Goal: Task Accomplishment & Management: Manage account settings

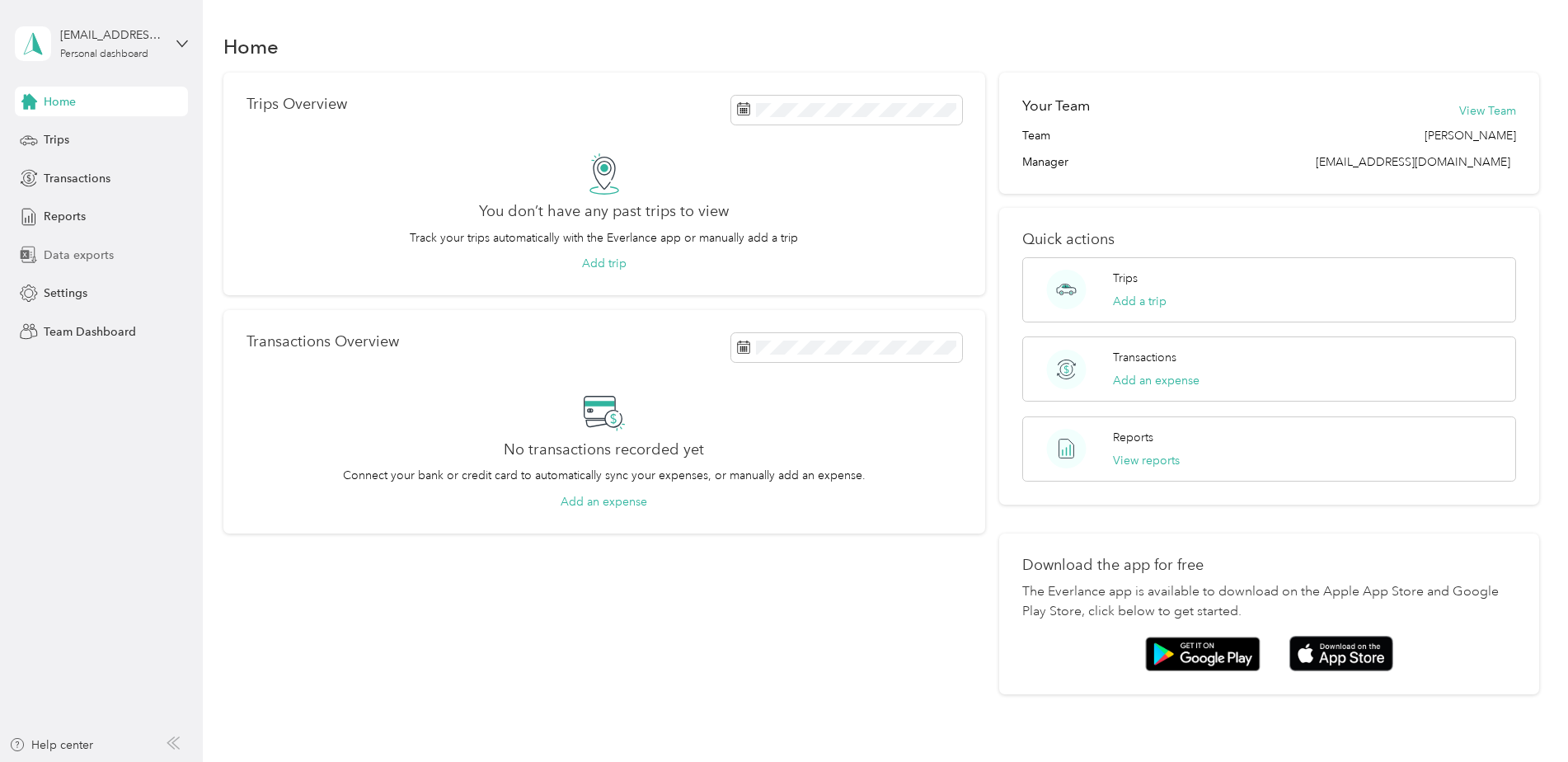
click at [72, 250] on span "Data exports" at bounding box center [78, 255] width 70 height 18
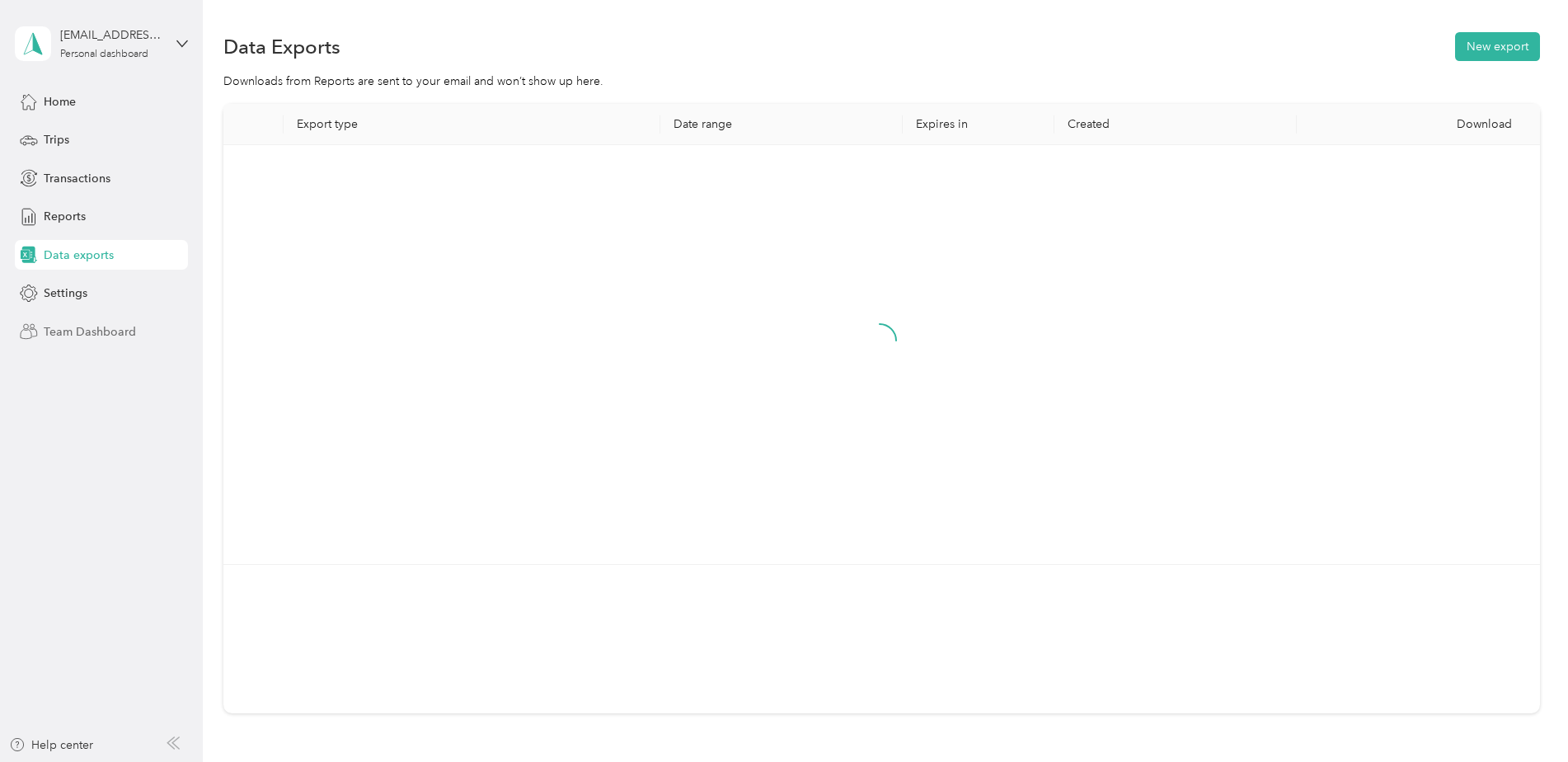
click at [106, 337] on span "Team Dashboard" at bounding box center [89, 332] width 92 height 18
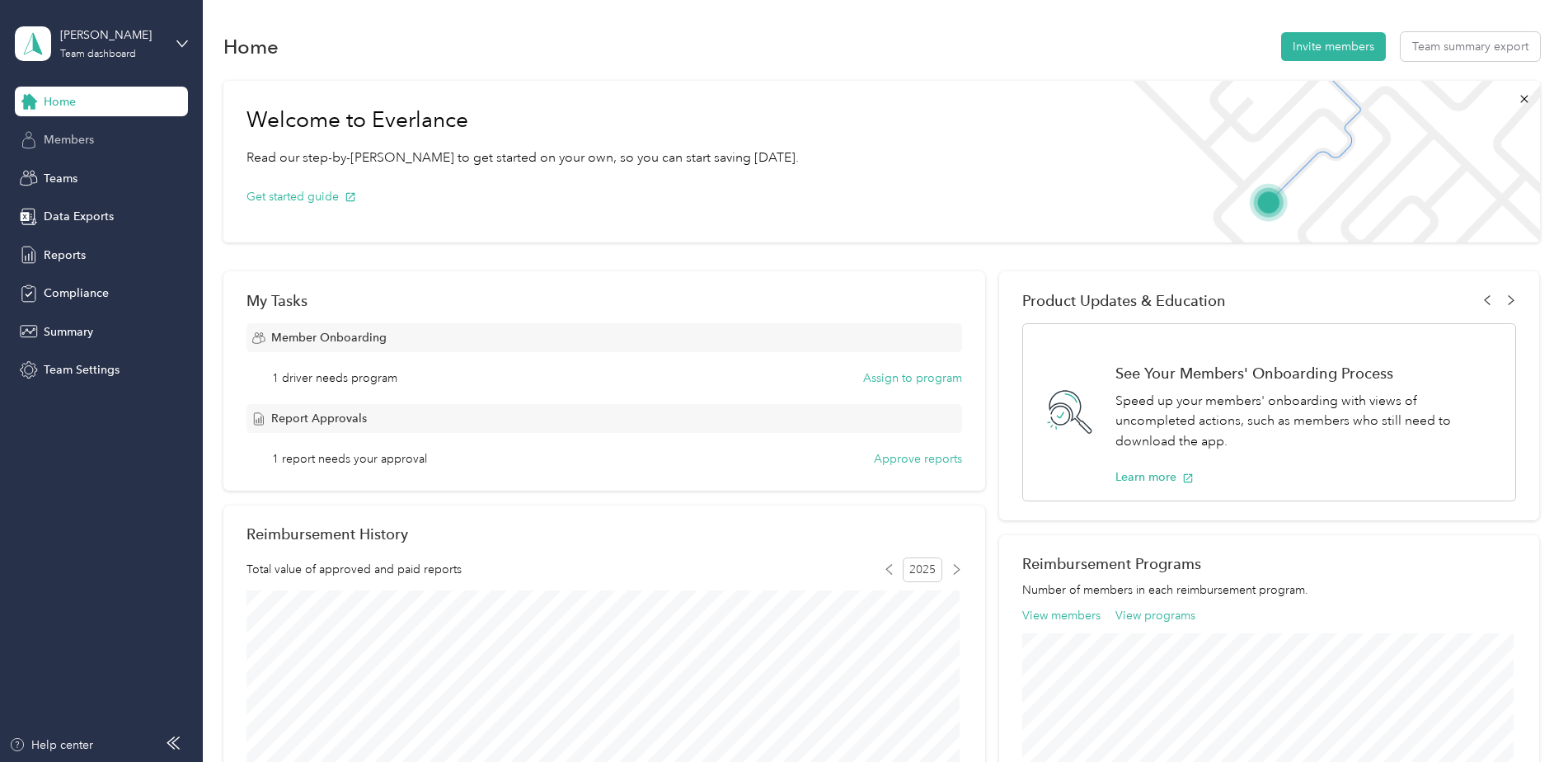
click at [92, 143] on span "Members" at bounding box center [68, 140] width 50 height 18
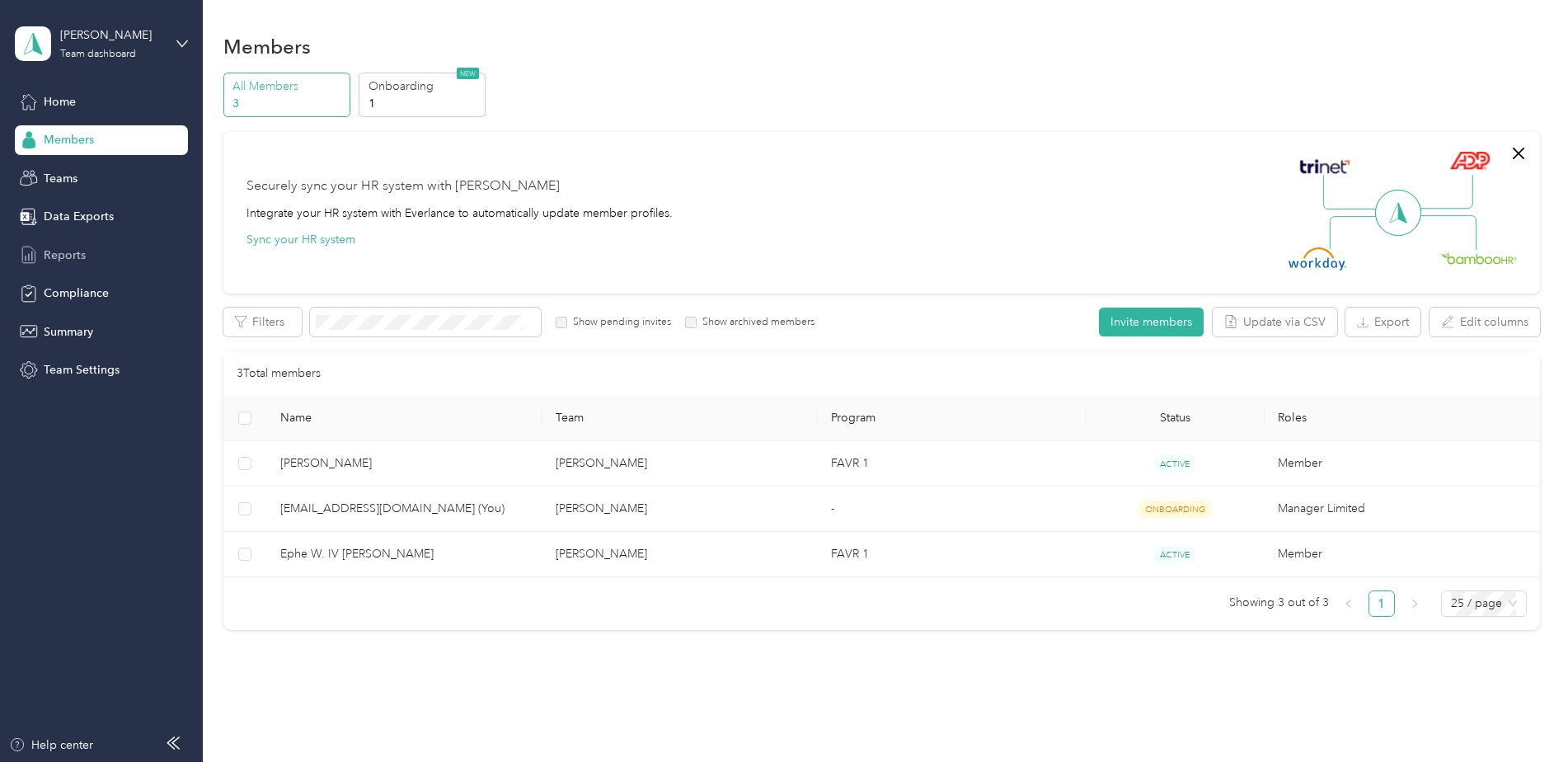
click at [87, 259] on div "Reports" at bounding box center [102, 255] width 173 height 30
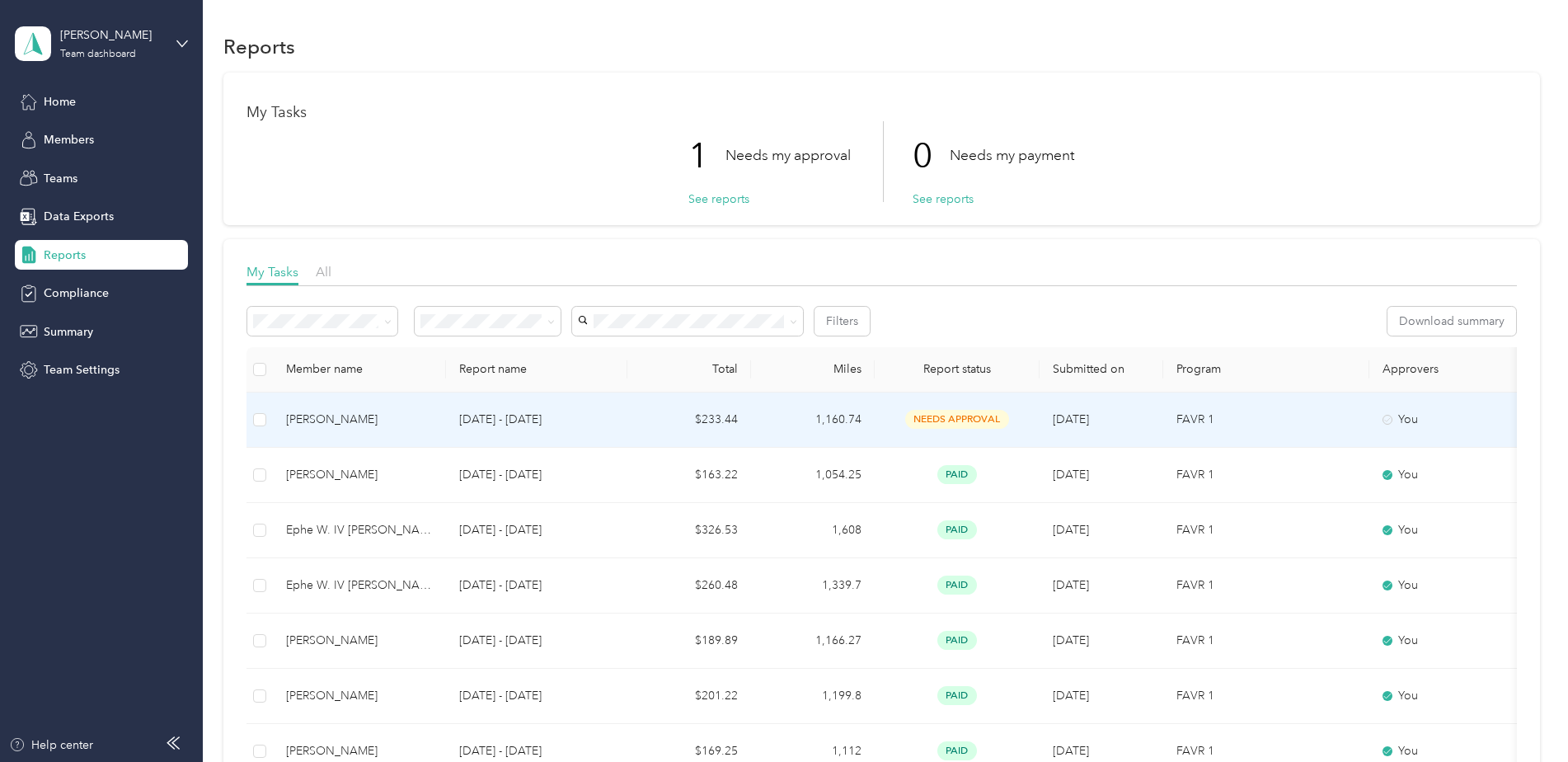
click at [940, 407] on td "needs approval" at bounding box center [957, 420] width 165 height 56
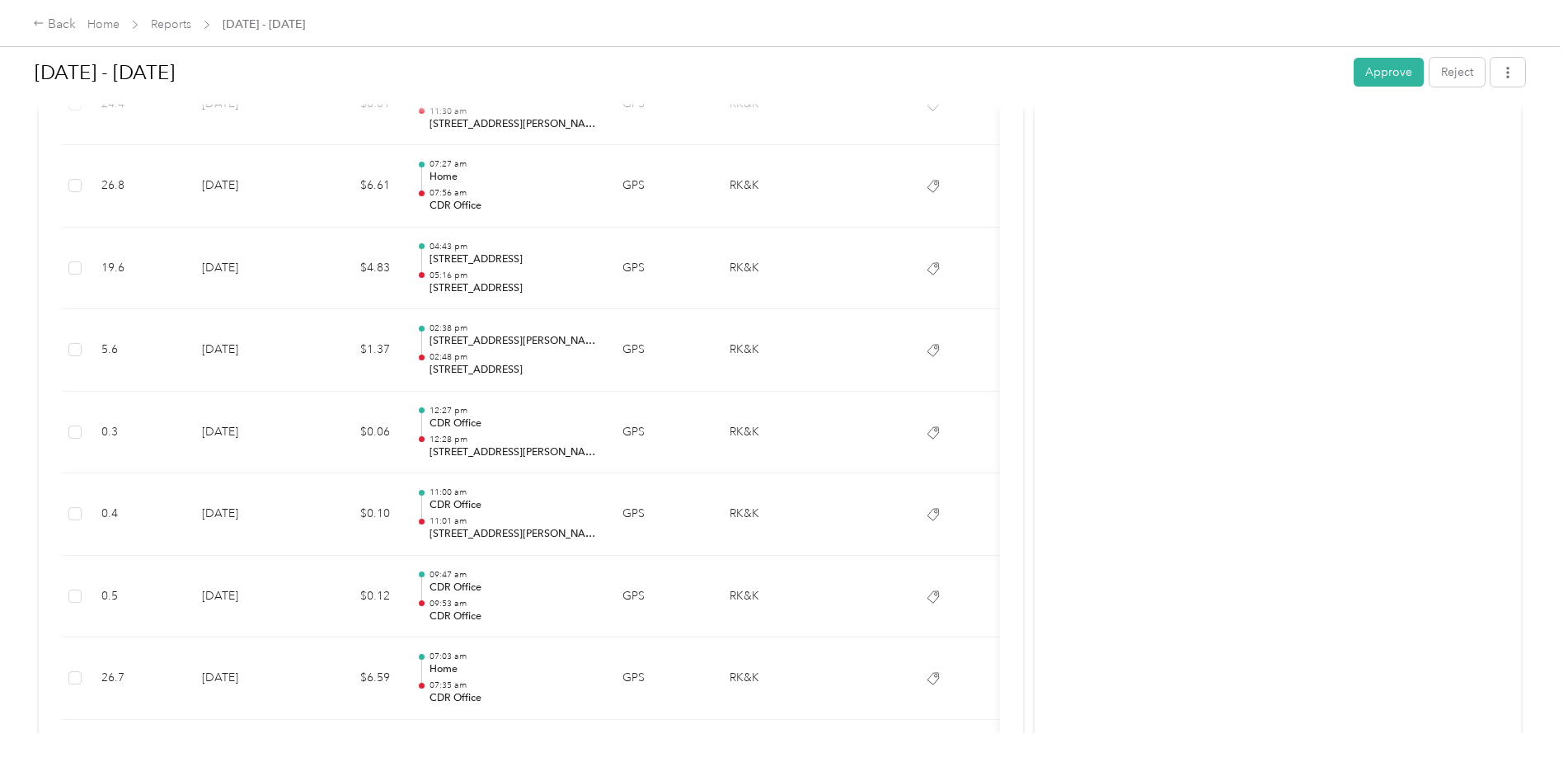
scroll to position [659, 0]
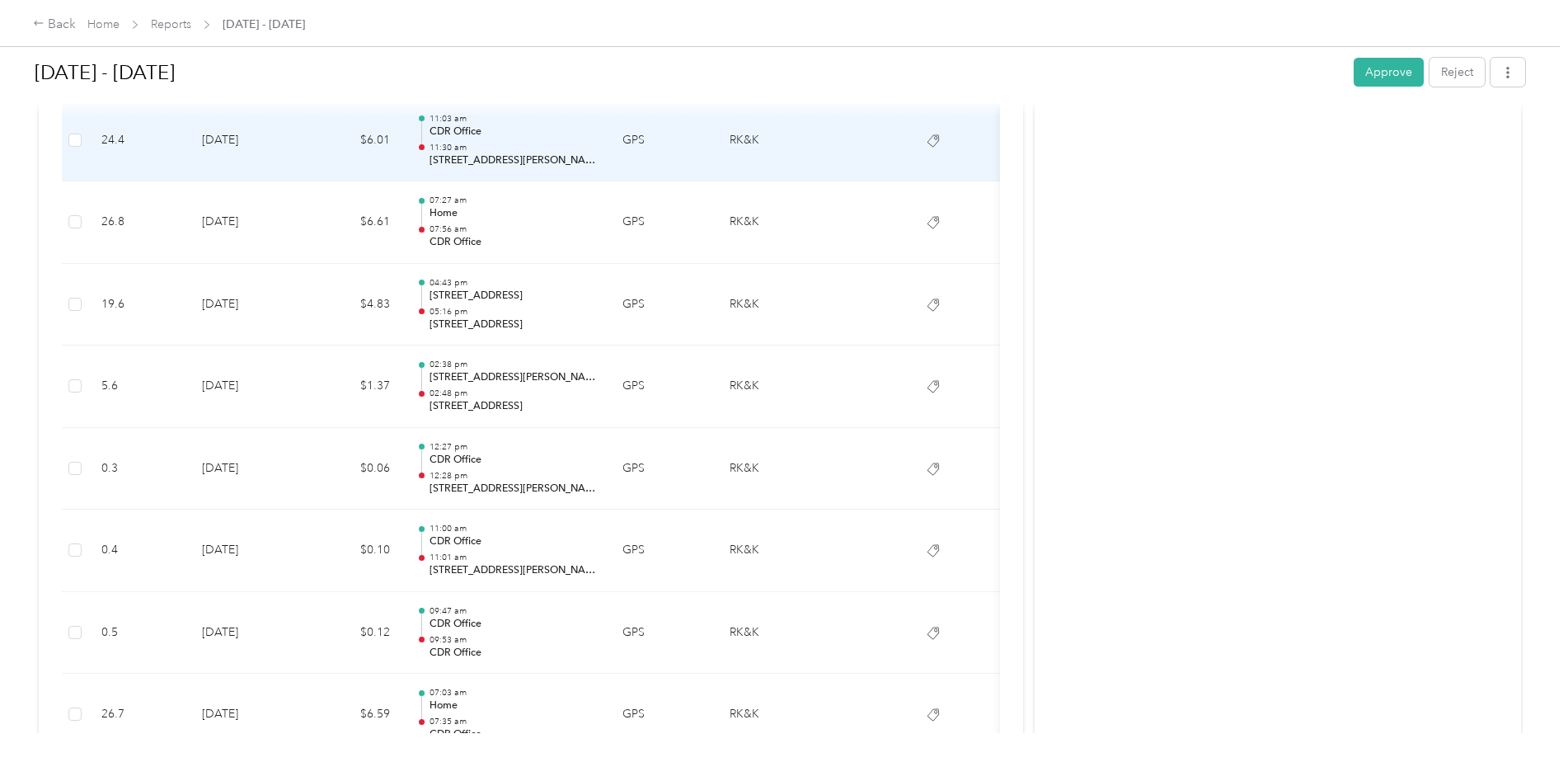
drag, startPoint x: 430, startPoint y: 161, endPoint x: 590, endPoint y: 156, distance: 160.1
click at [590, 156] on p "[STREET_ADDRESS][PERSON_NAME]" at bounding box center [513, 161] width 166 height 15
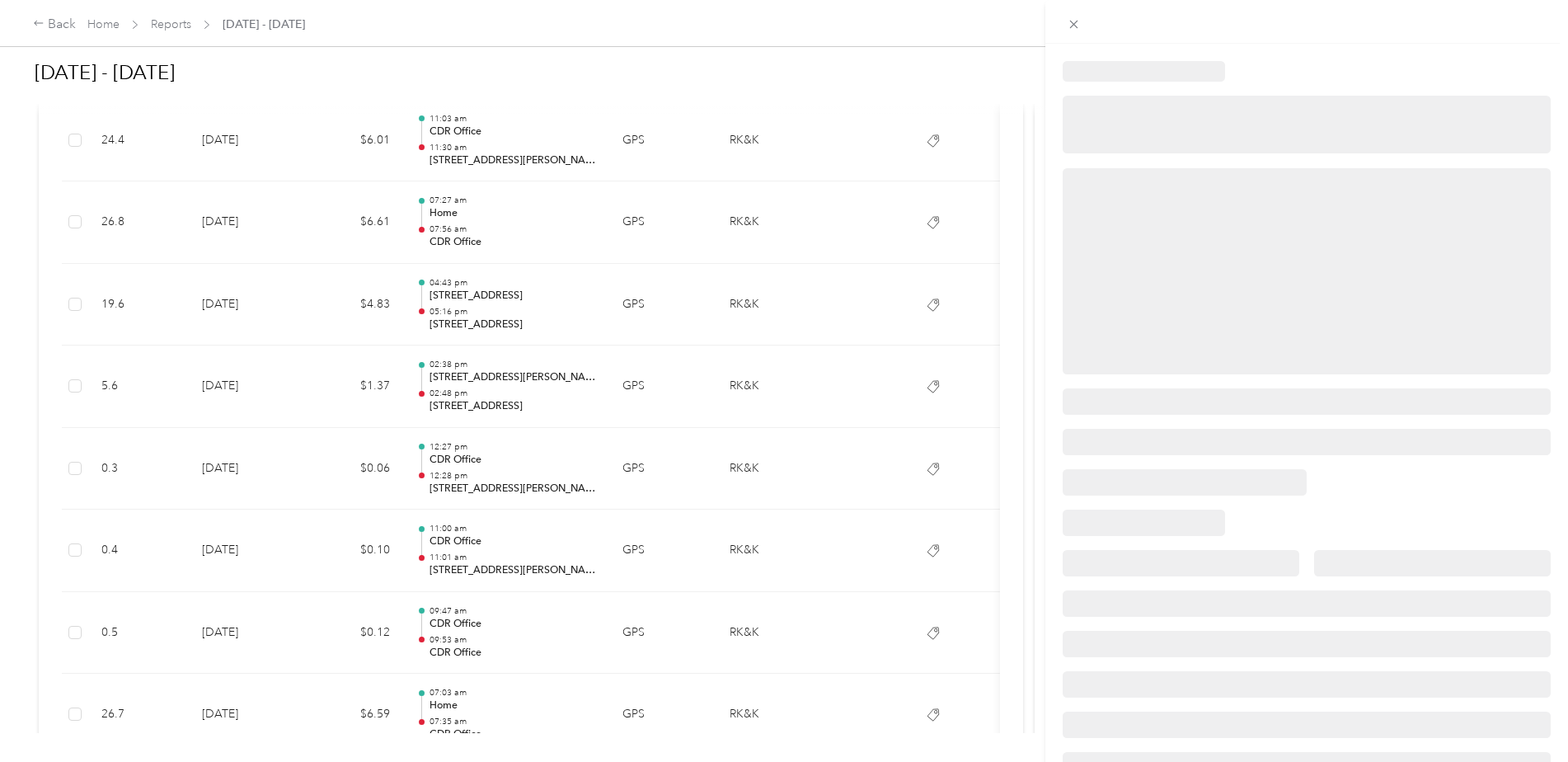
copy p "[STREET_ADDRESS][PERSON_NAME]"
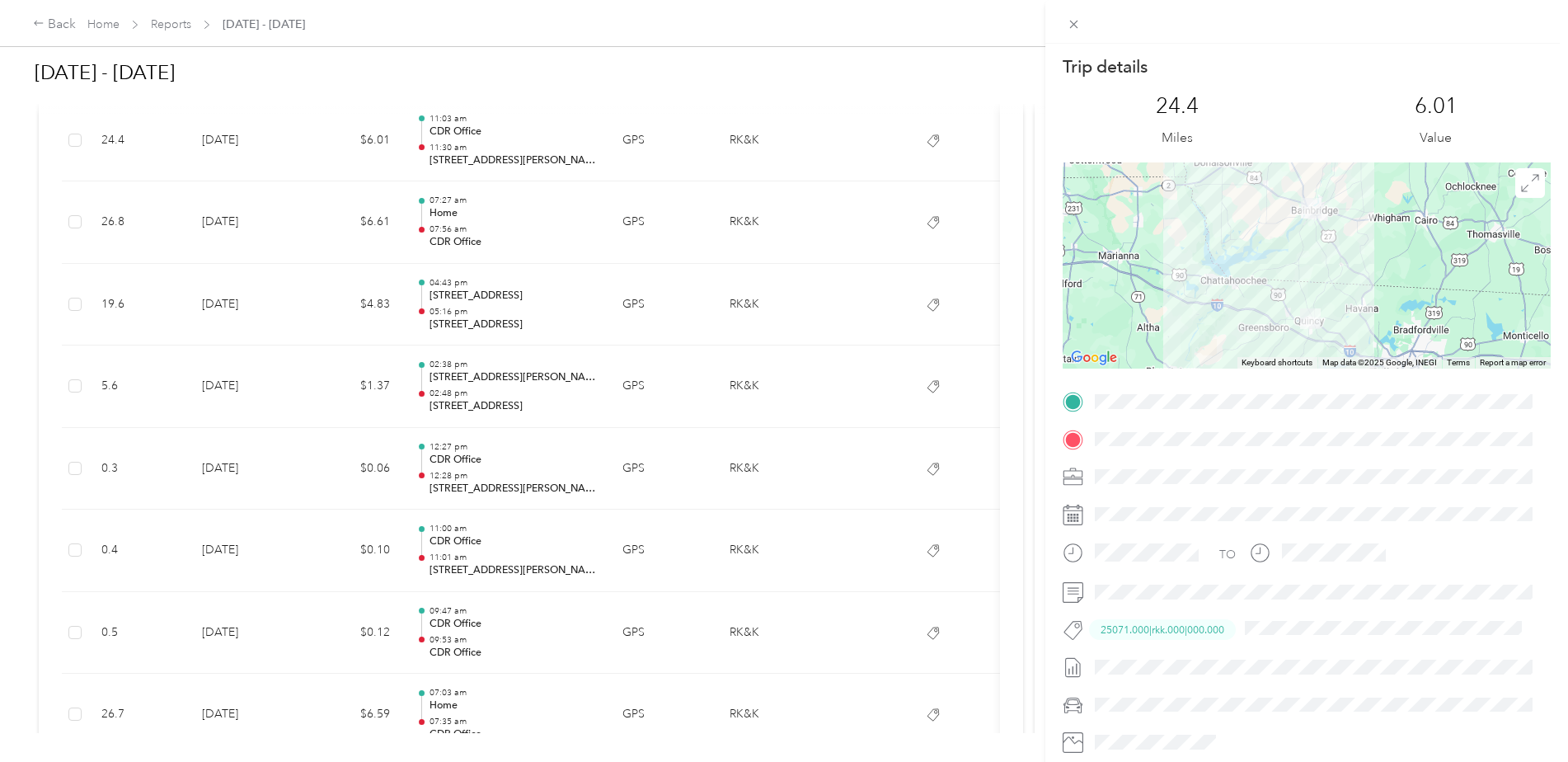
click at [490, 164] on div "Trip details This trip cannot be edited because it is either under review, appr…" at bounding box center [784, 381] width 1568 height 762
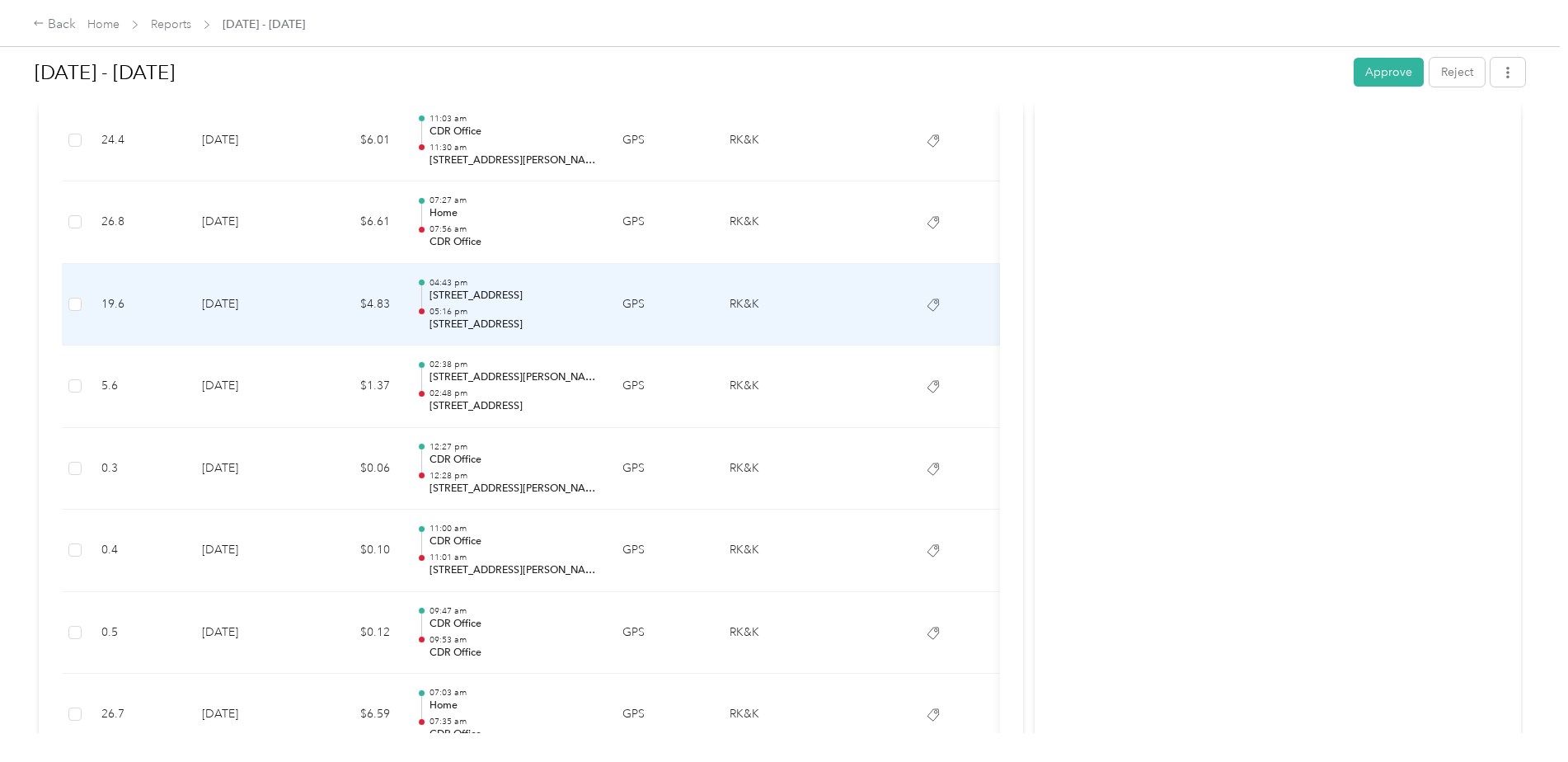
click at [567, 312] on p "05:16 pm" at bounding box center [513, 311] width 166 height 11
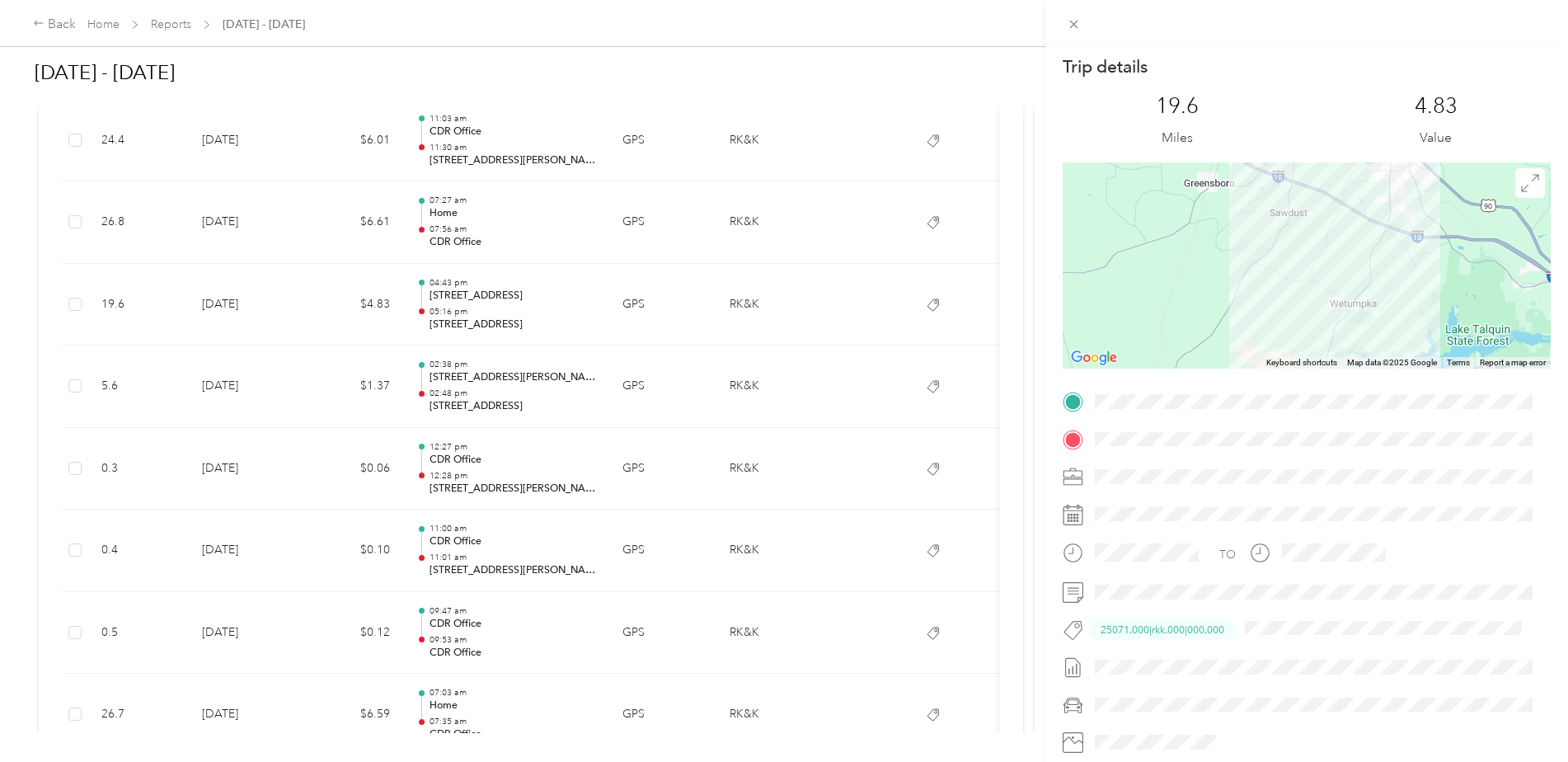
drag, startPoint x: 1386, startPoint y: 246, endPoint x: 1346, endPoint y: 345, distance: 106.8
click at [1346, 345] on div at bounding box center [1307, 265] width 488 height 206
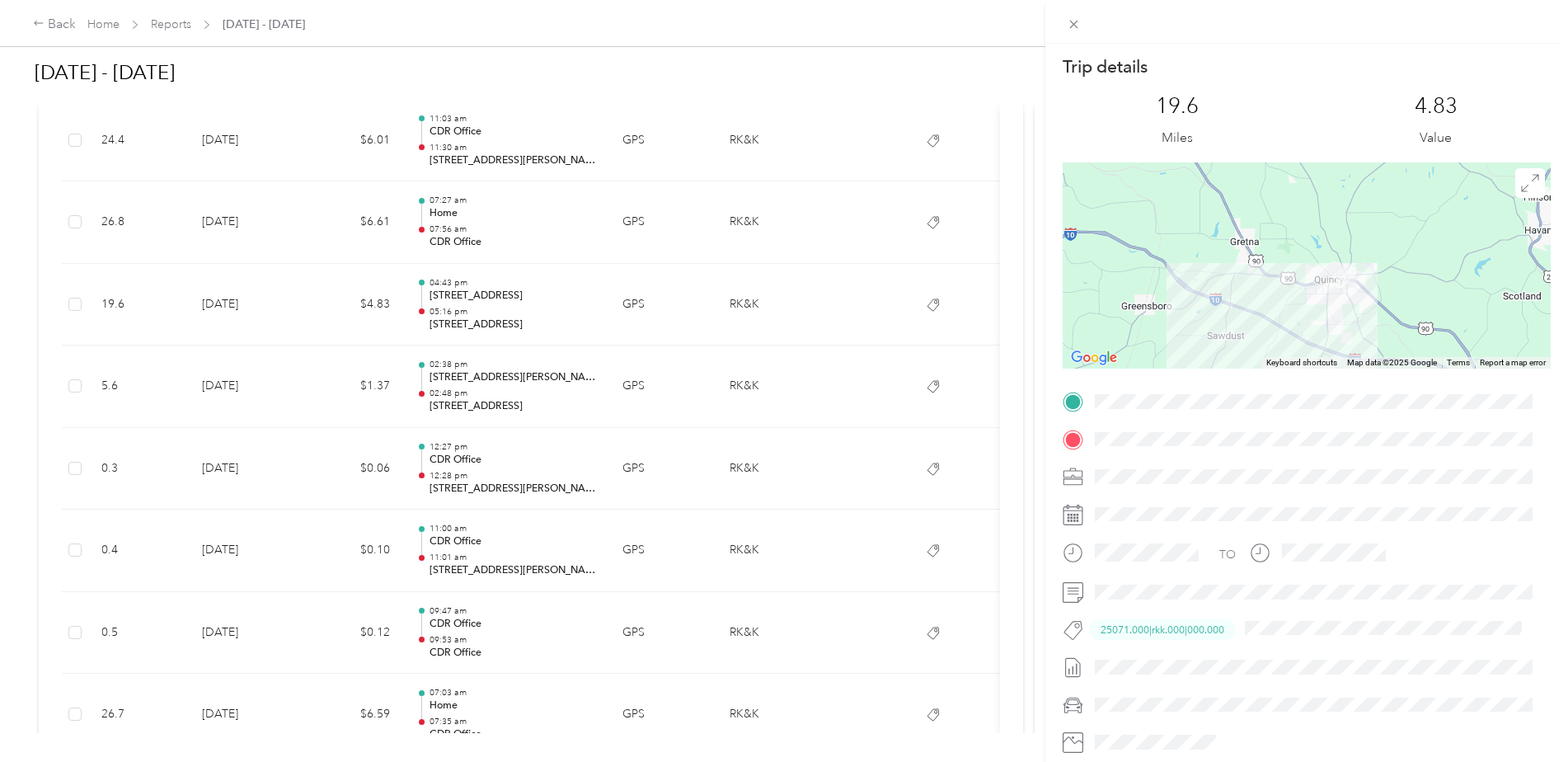
drag, startPoint x: 1390, startPoint y: 236, endPoint x: 1347, endPoint y: 319, distance: 93.5
click at [1347, 319] on div at bounding box center [1307, 265] width 488 height 206
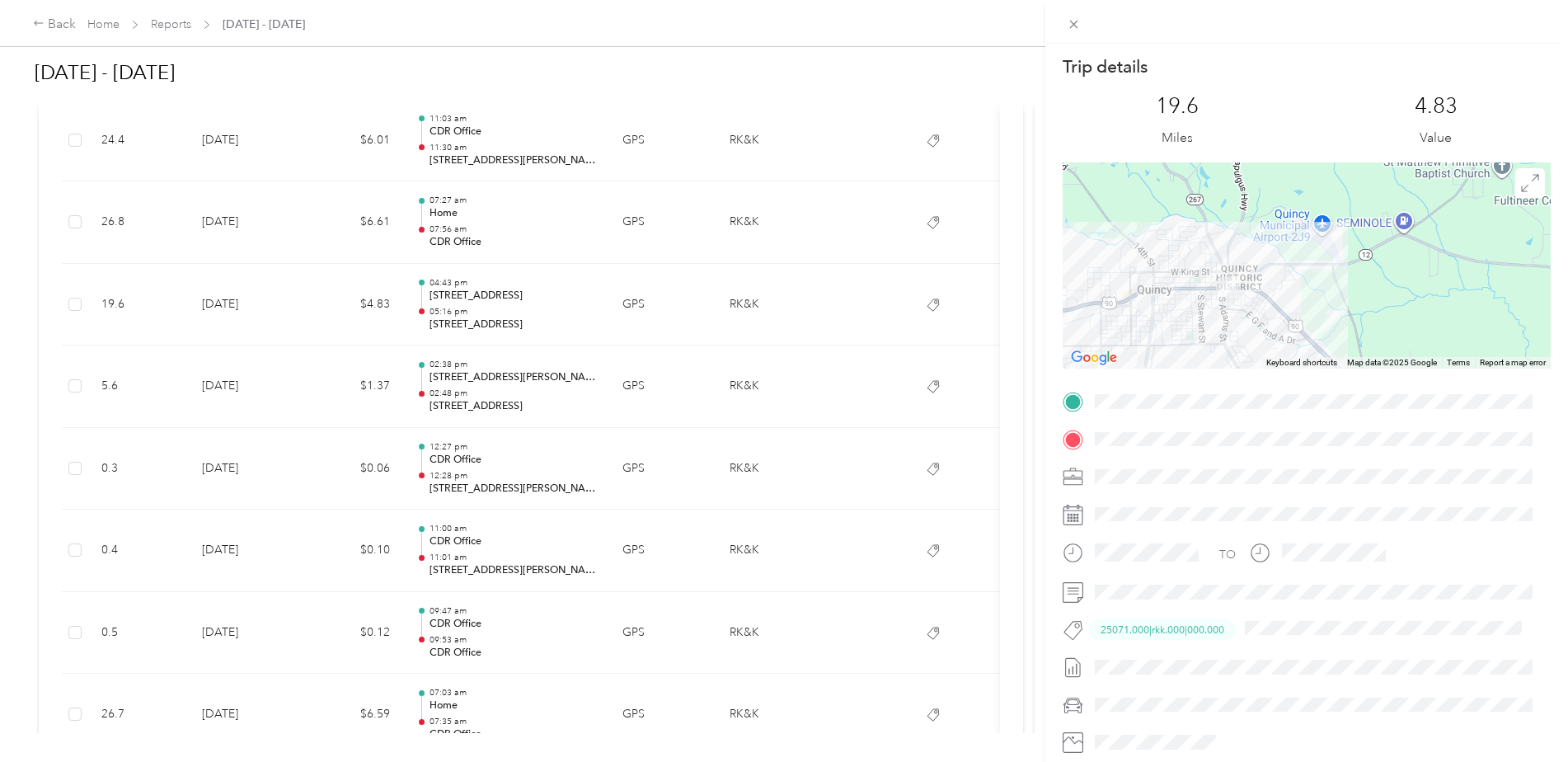
click at [519, 269] on div "Trip details This trip cannot be edited because it is either under review, appr…" at bounding box center [784, 381] width 1568 height 762
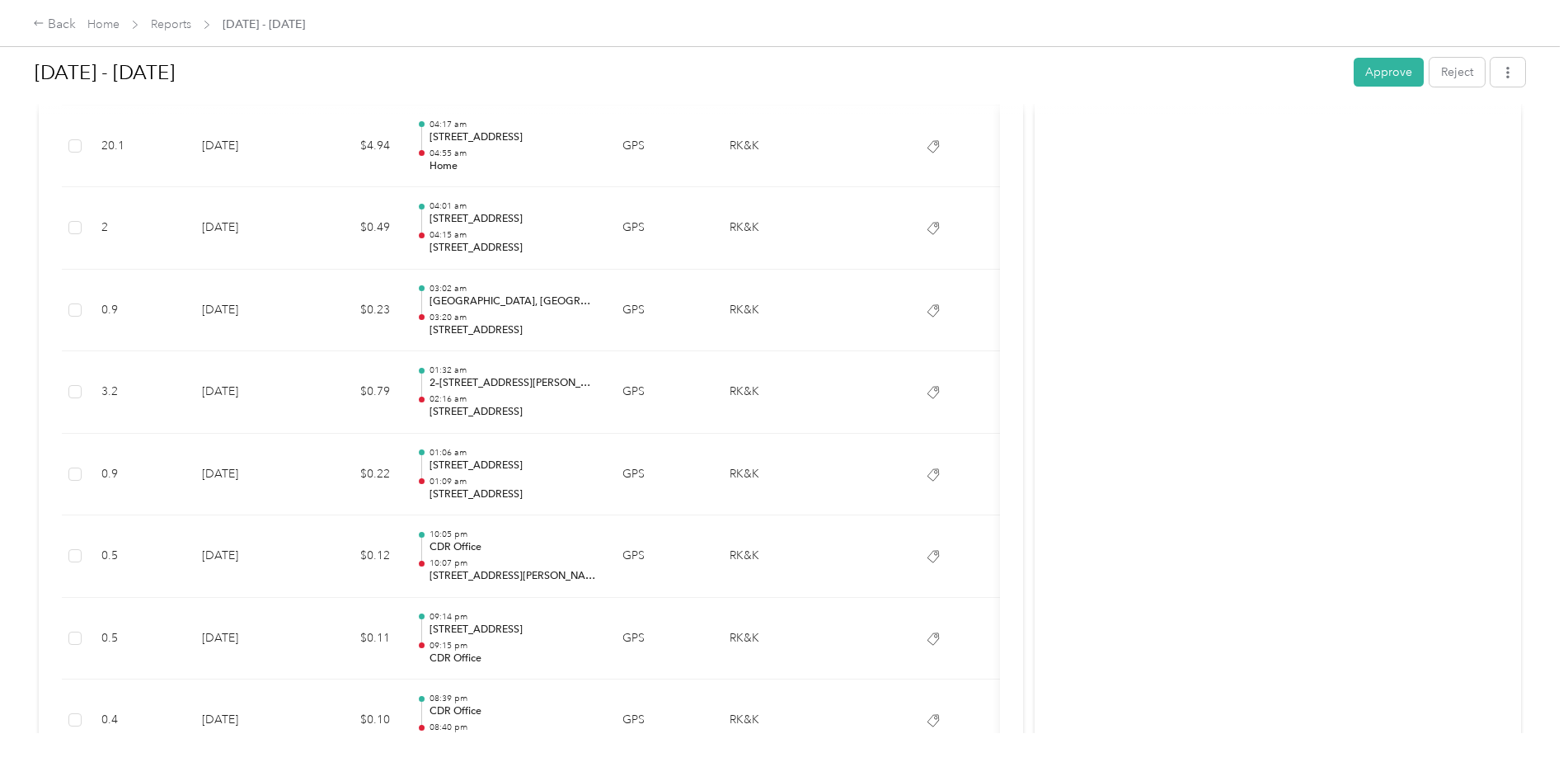
scroll to position [15588, 0]
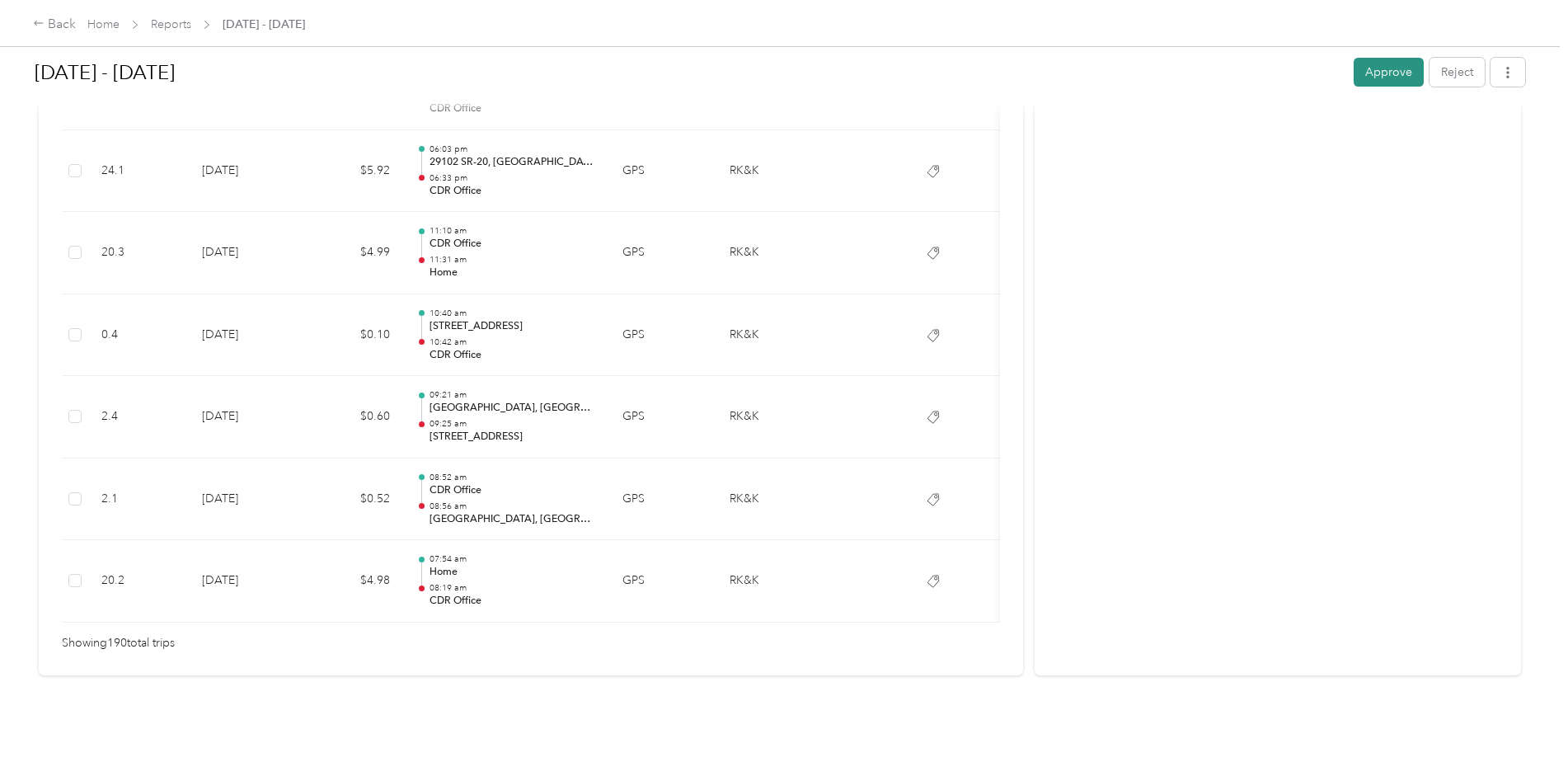
click at [1395, 78] on button "Approve" at bounding box center [1389, 72] width 70 height 29
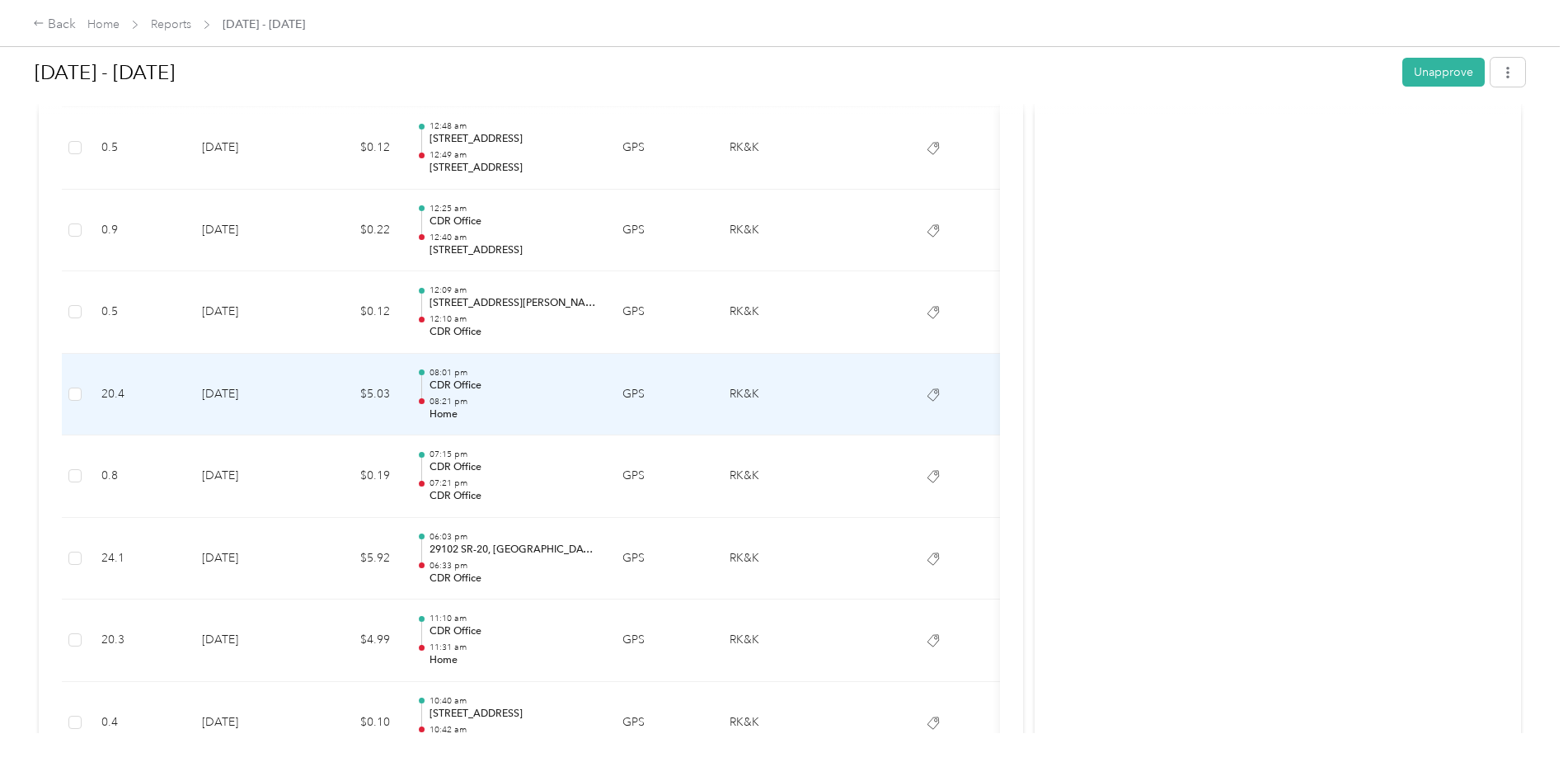
scroll to position [15259, 0]
